Goal: Task Accomplishment & Management: Use online tool/utility

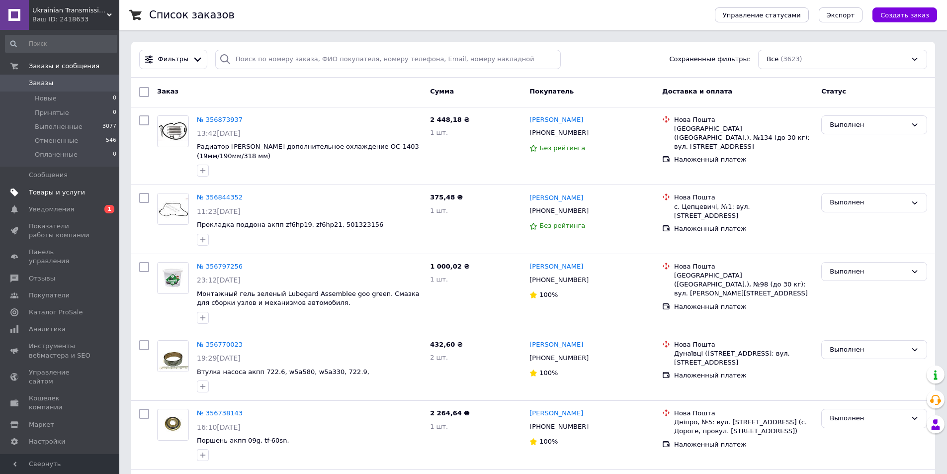
click at [59, 194] on span "Товары и услуги" at bounding box center [57, 192] width 56 height 9
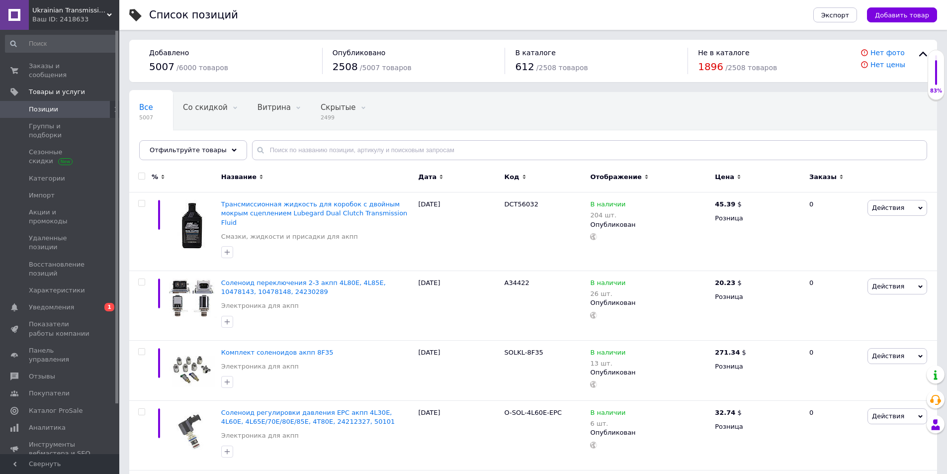
click at [47, 105] on span "Позиции" at bounding box center [43, 109] width 29 height 9
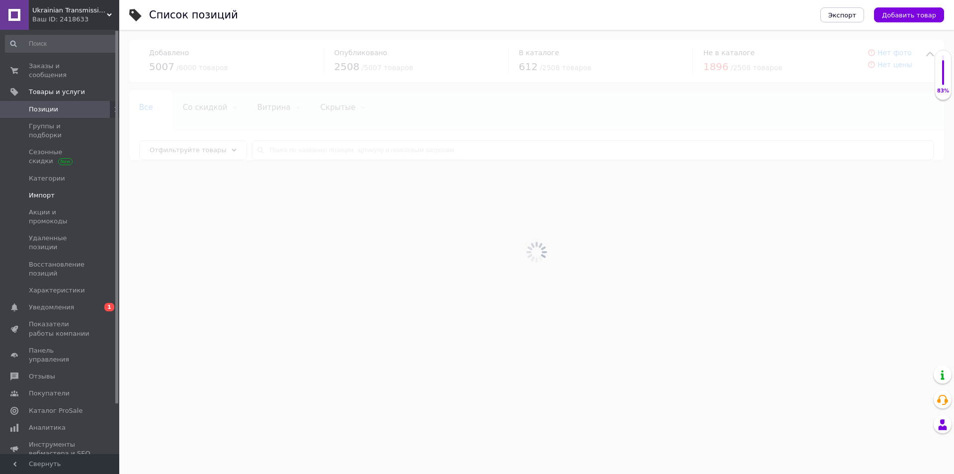
click at [44, 191] on span "Импорт" at bounding box center [42, 195] width 26 height 9
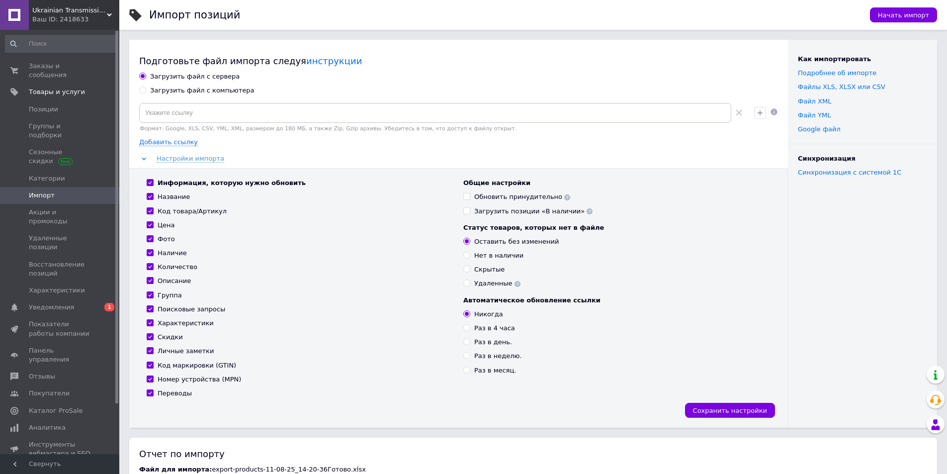
click at [150, 90] on div "Загрузить файл с компьютера" at bounding box center [202, 90] width 104 height 9
click at [146, 90] on input "Загрузить файл с компьютера" at bounding box center [142, 89] width 6 height 6
radio input "true"
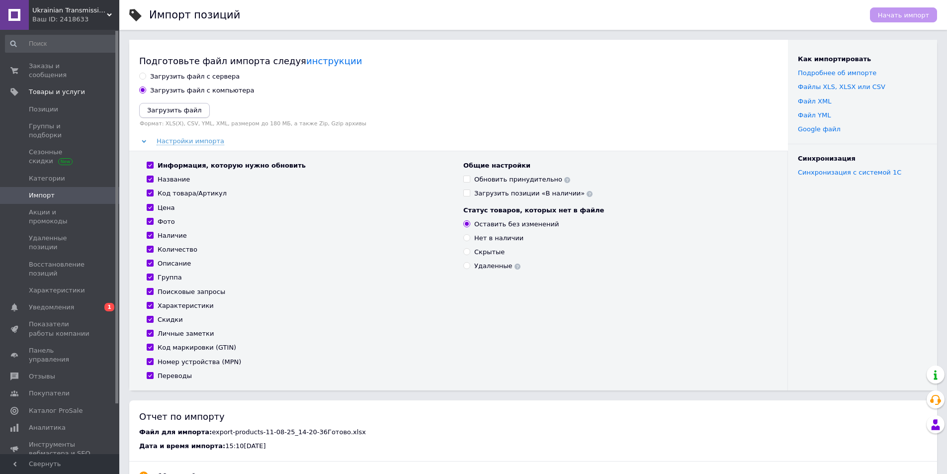
click at [163, 114] on icon "Загрузить файл" at bounding box center [174, 109] width 55 height 7
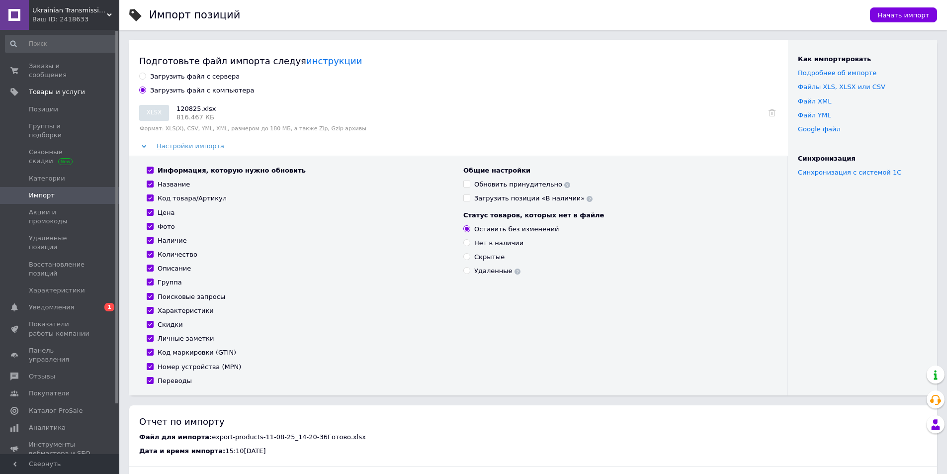
click at [151, 169] on input "Информация, которую нужно обновить" at bounding box center [150, 169] width 6 height 6
checkbox input "false"
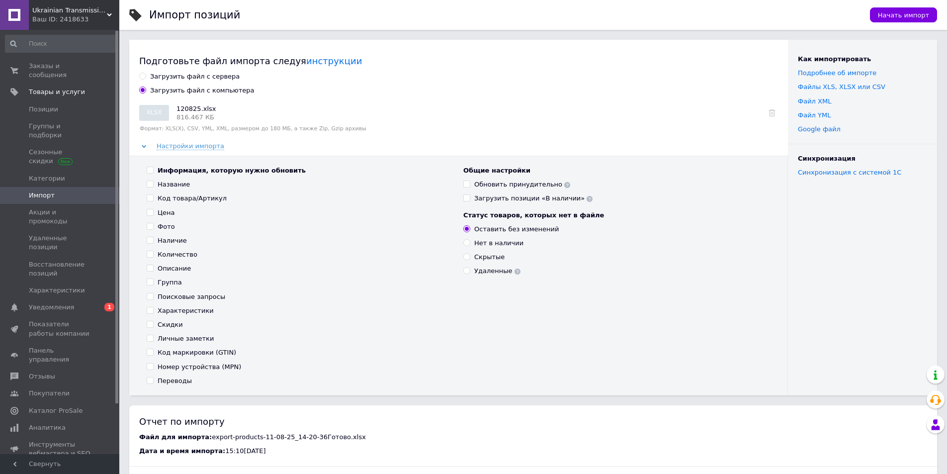
checkbox input "false"
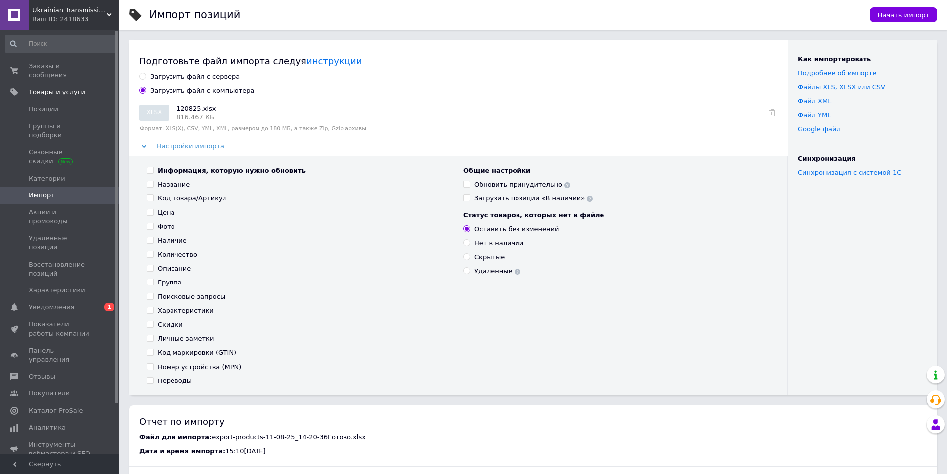
checkbox input "false"
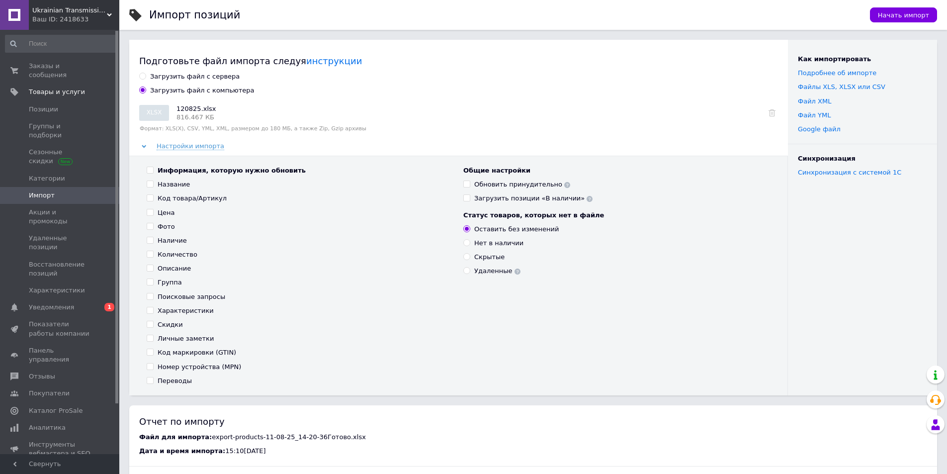
checkbox input "false"
click at [152, 215] on span at bounding box center [150, 212] width 7 height 7
click at [152, 215] on input "Цена" at bounding box center [150, 212] width 6 height 6
checkbox input "true"
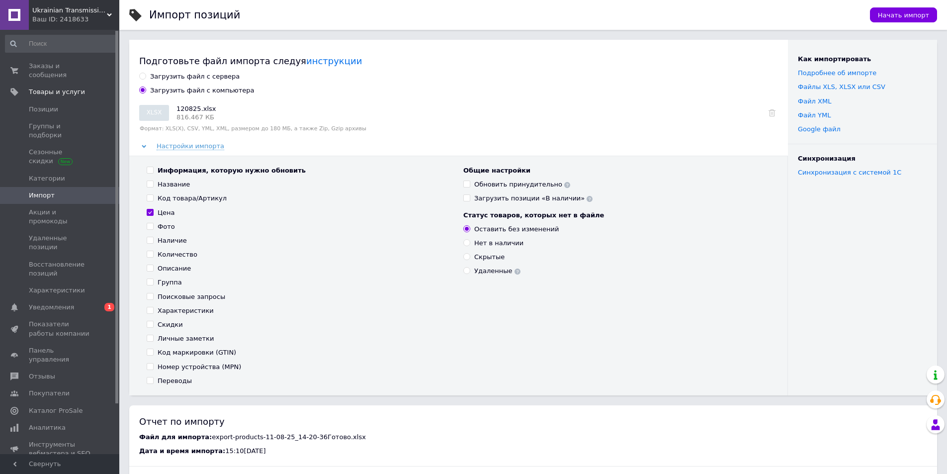
click at [150, 240] on input "Наличие" at bounding box center [150, 240] width 6 height 6
checkbox input "true"
click at [154, 255] on label "Количество" at bounding box center [172, 254] width 51 height 9
click at [153, 255] on input "Количество" at bounding box center [150, 253] width 6 height 6
checkbox input "true"
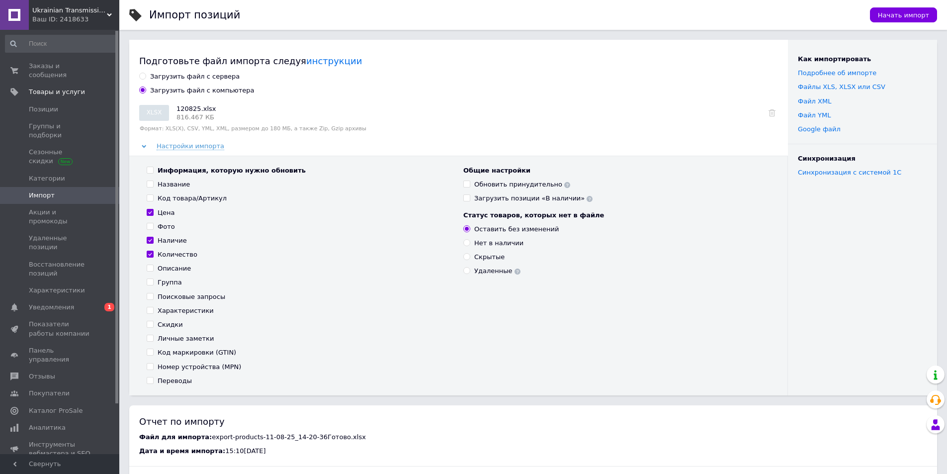
click at [463, 187] on div "Общие настройки Обновить принудительно Загрузить позиции «В наличии» Статус тов…" at bounding box center [616, 275] width 317 height 219
drag, startPoint x: 468, startPoint y: 185, endPoint x: 468, endPoint y: 192, distance: 7.0
click at [468, 186] on input "Обновить принудительно" at bounding box center [466, 183] width 6 height 6
checkbox input "true"
click at [470, 202] on label "Загрузить позиции «В наличии»" at bounding box center [527, 198] width 129 height 9
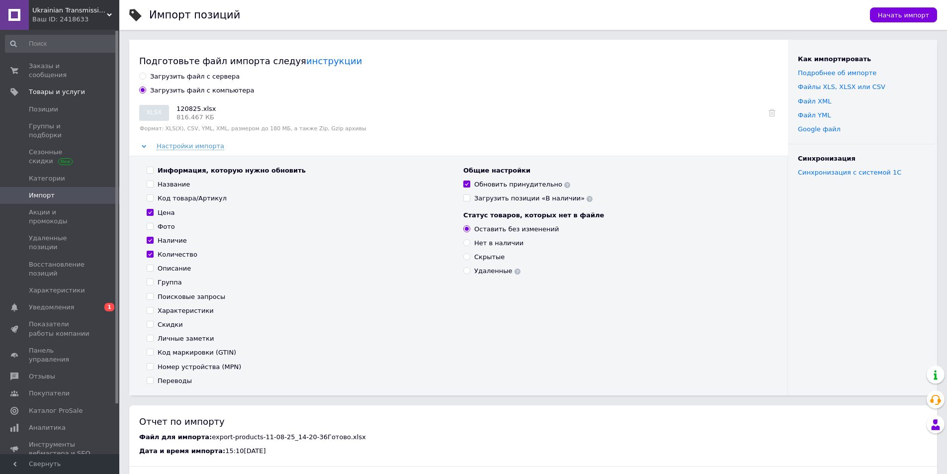
click at [470, 201] on input "Загрузить позиции «В наличии»" at bounding box center [466, 197] width 6 height 6
checkbox input "true"
click at [905, 18] on span "Начать импорт" at bounding box center [903, 14] width 51 height 7
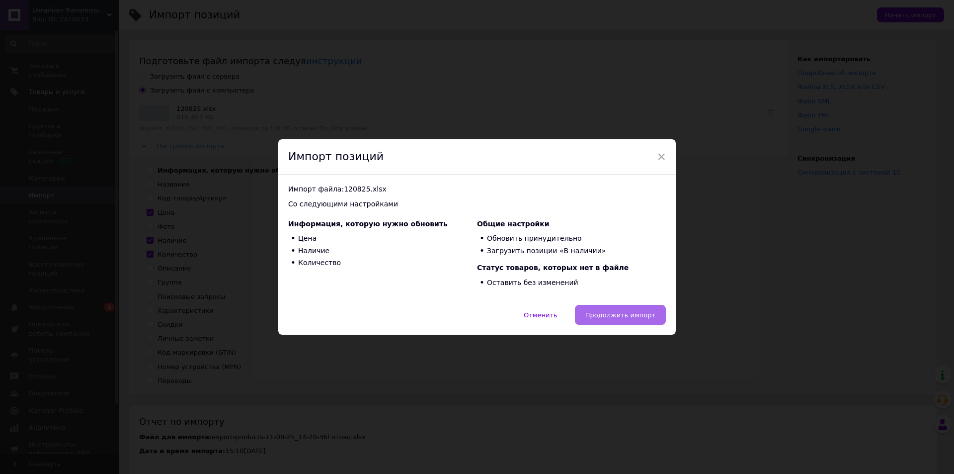
click at [637, 315] on span "Продолжить импорт" at bounding box center [620, 314] width 70 height 7
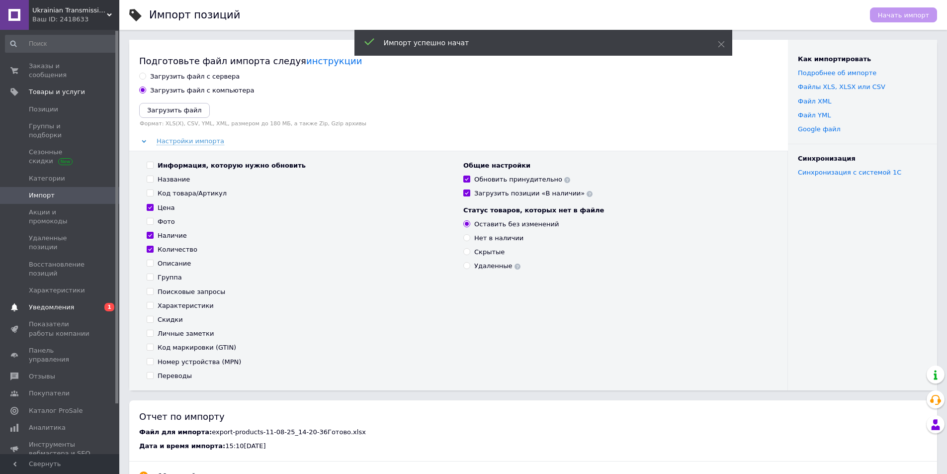
click at [95, 303] on span "0 1" at bounding box center [105, 307] width 27 height 9
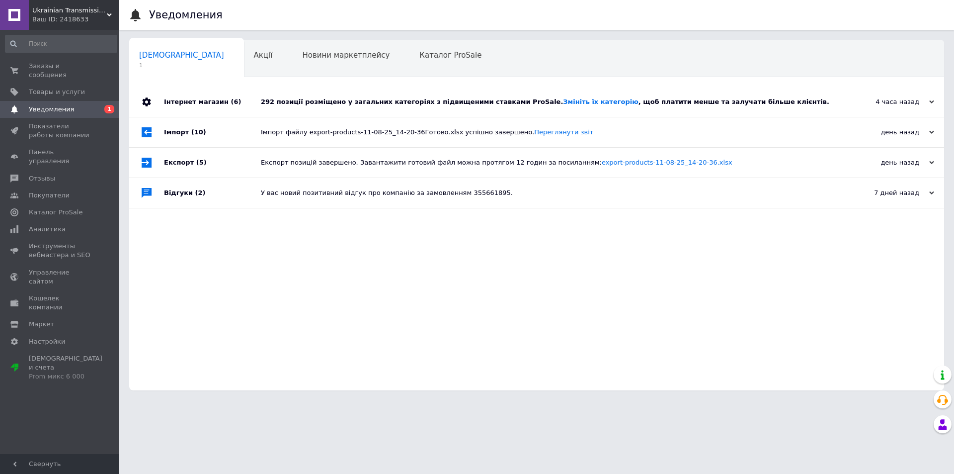
click at [898, 99] on div "4 часа назад" at bounding box center [884, 101] width 99 height 9
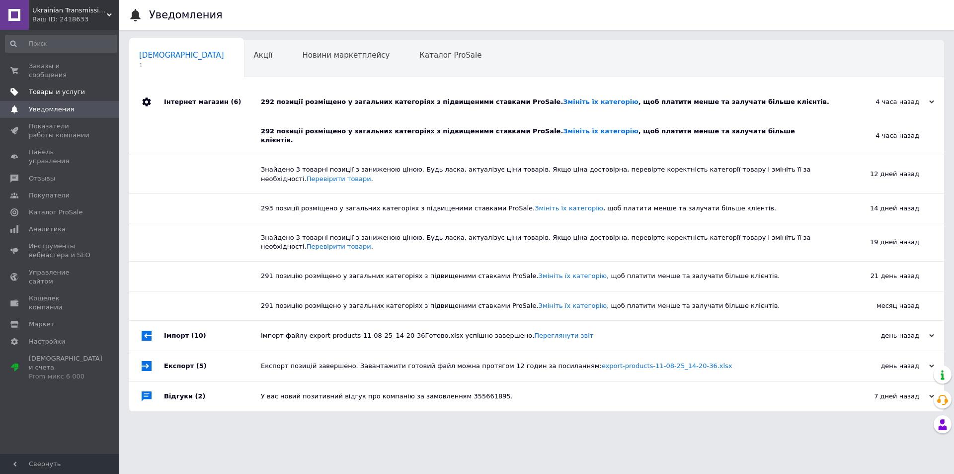
click at [38, 88] on link "Товары и услуги" at bounding box center [61, 91] width 122 height 17
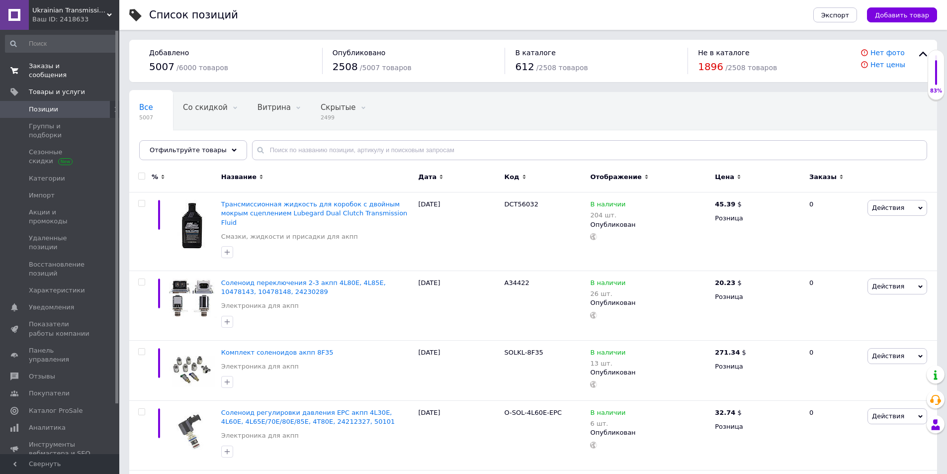
click at [56, 70] on span "Заказы и сообщения" at bounding box center [60, 71] width 63 height 18
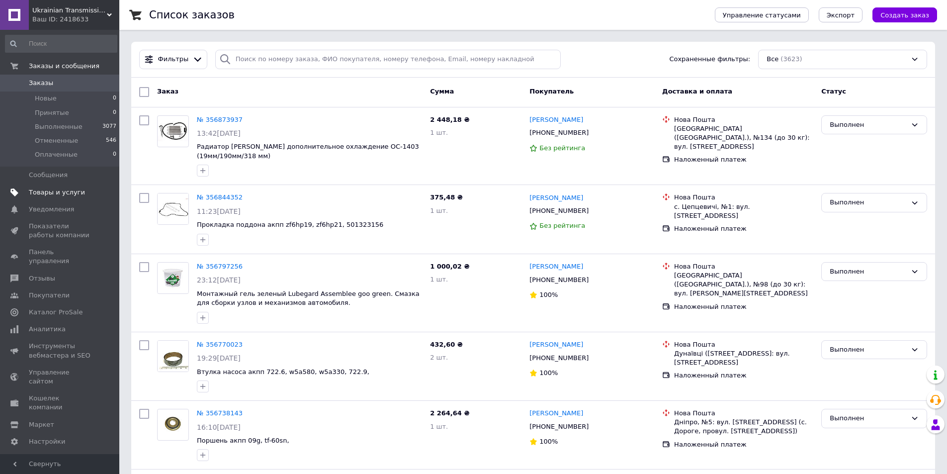
click at [53, 196] on span "Товары и услуги" at bounding box center [57, 192] width 56 height 9
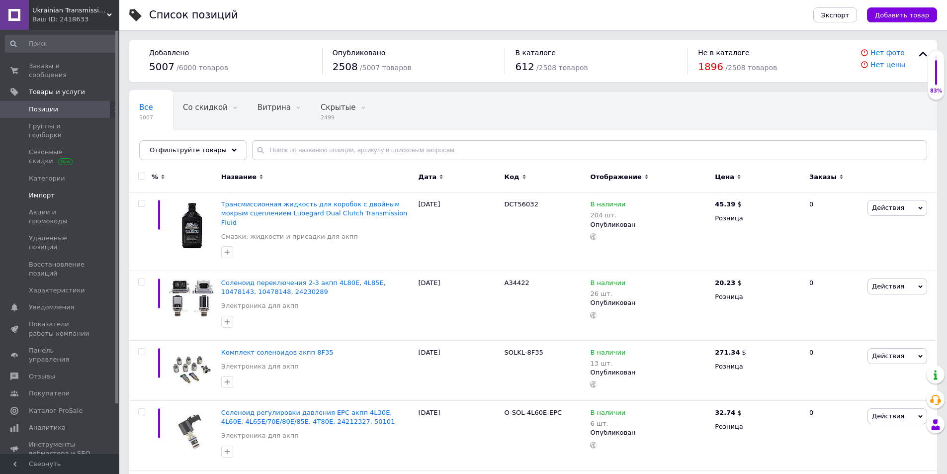
click at [42, 187] on link "Импорт" at bounding box center [61, 195] width 122 height 17
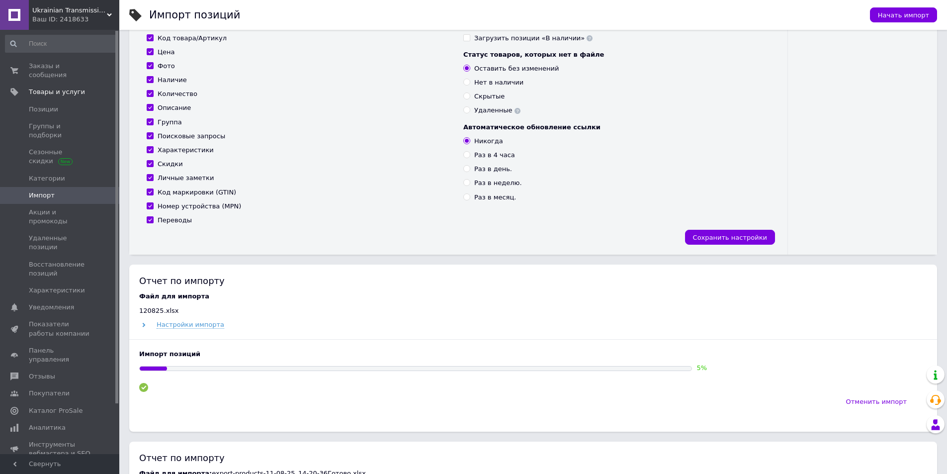
scroll to position [248, 0]
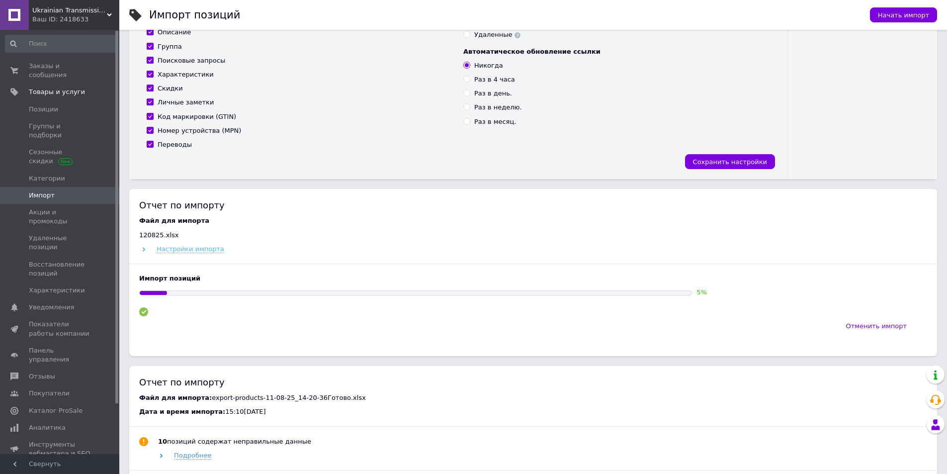
click at [195, 250] on span "Настройки импорта" at bounding box center [191, 249] width 68 height 8
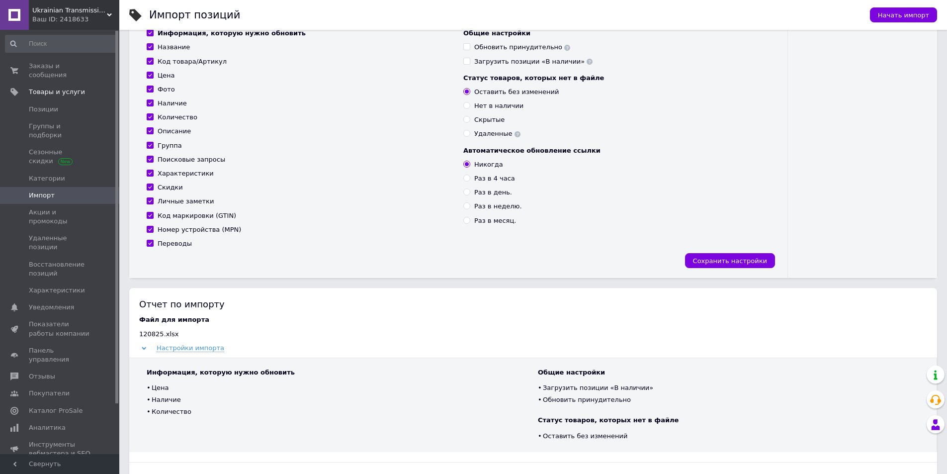
scroll to position [149, 0]
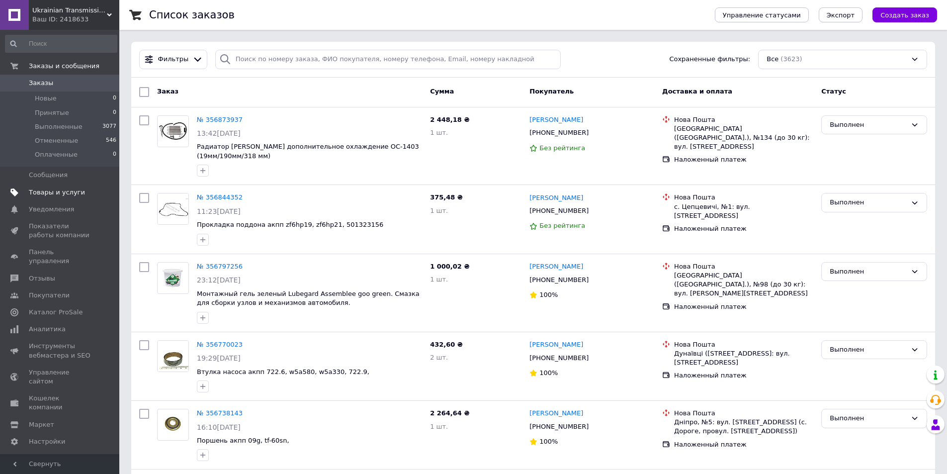
click at [51, 197] on link "Товары и услуги" at bounding box center [61, 192] width 122 height 17
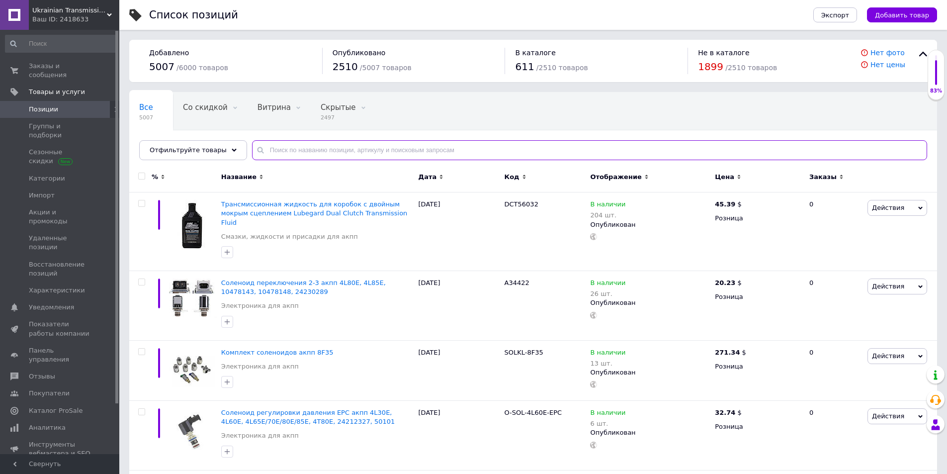
click at [297, 149] on input "text" at bounding box center [589, 150] width 675 height 20
paste input "A-OFL-4L30E"
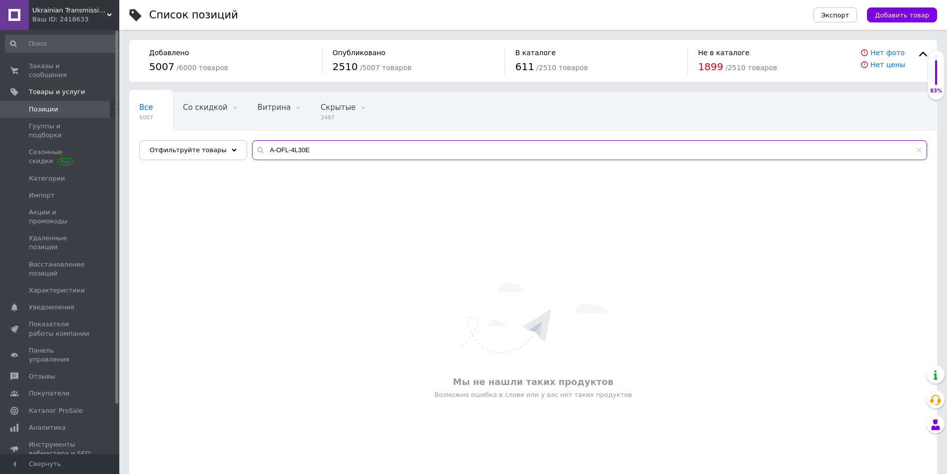
paste input "0427OF0990621"
paste input "-OFL-U240E"
type input "A"
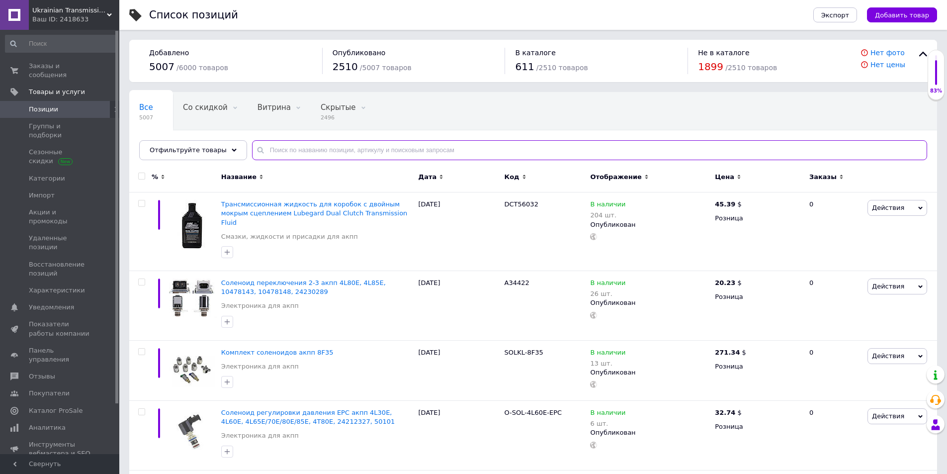
paste input "49940"
type input "49940"
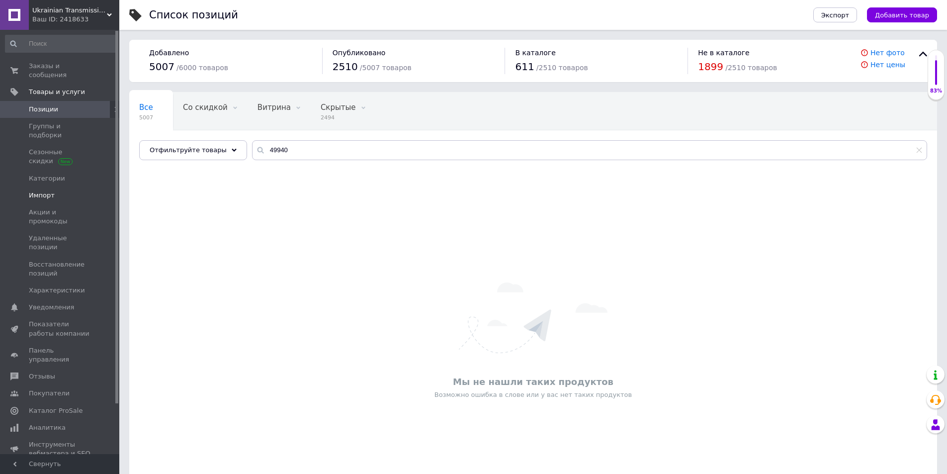
click at [44, 191] on span "Импорт" at bounding box center [42, 195] width 26 height 9
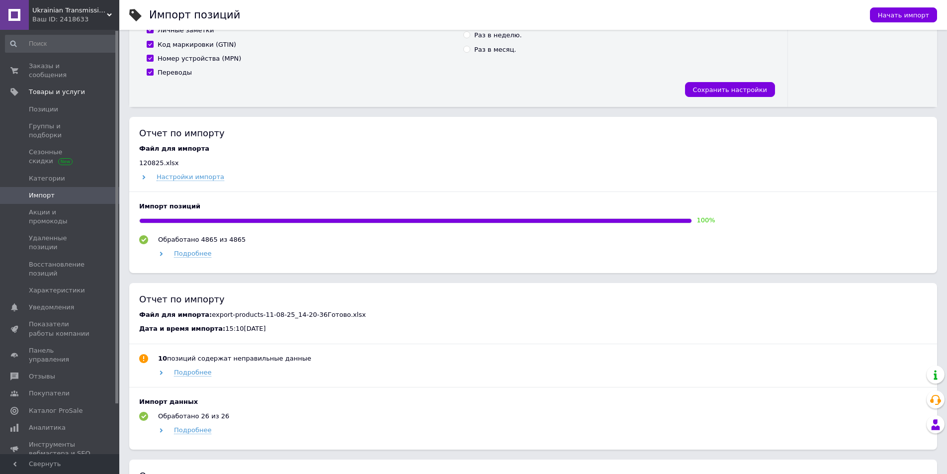
scroll to position [298, 0]
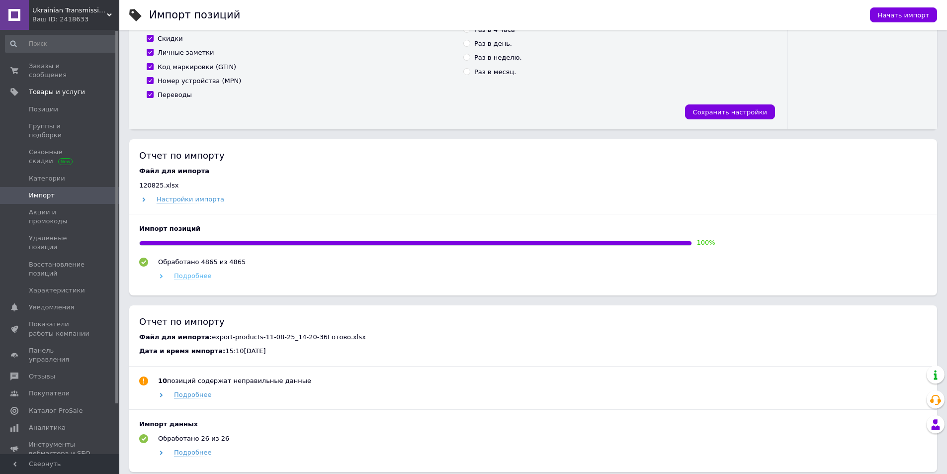
click at [197, 275] on span "Подробнее" at bounding box center [192, 276] width 37 height 8
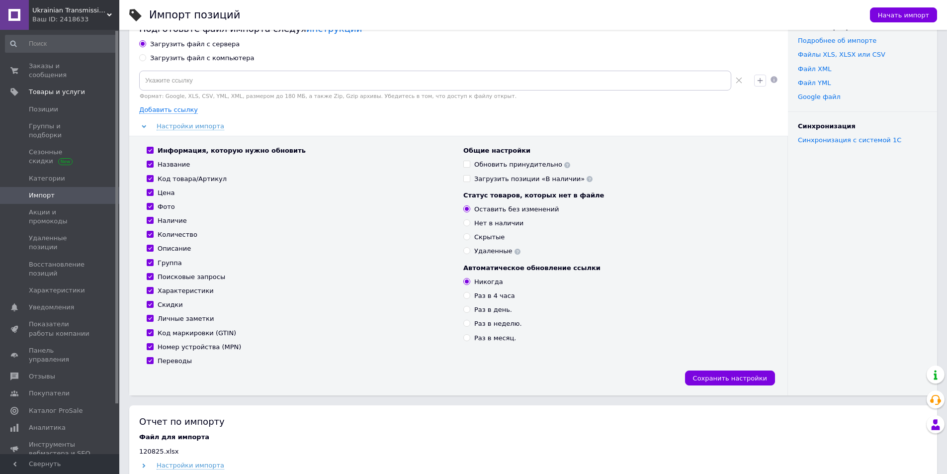
scroll to position [0, 0]
